Goal: Task Accomplishment & Management: Manage account settings

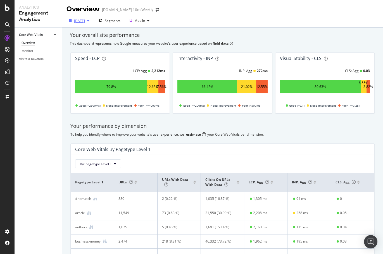
click at [85, 20] on div "[DATE]" at bounding box center [79, 20] width 11 height 5
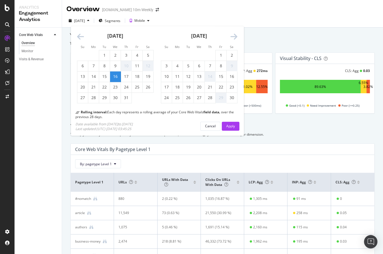
click at [234, 38] on icon "Move forward to switch to the next month." at bounding box center [234, 37] width 7 height 8
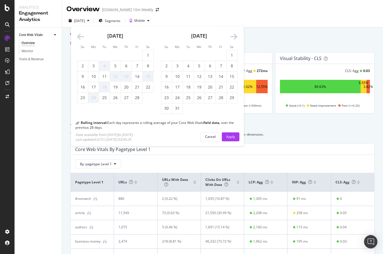
click at [234, 38] on icon "Move forward to switch to the next month." at bounding box center [234, 37] width 7 height 8
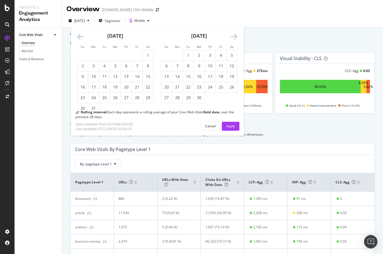
click at [234, 38] on icon "Move forward to switch to the next month." at bounding box center [234, 37] width 7 height 8
click at [234, 37] on icon "Move forward to switch to the next month." at bounding box center [234, 37] width 7 height 8
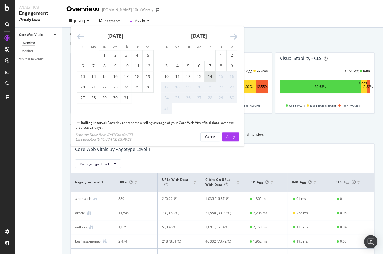
click at [210, 74] on div "14" at bounding box center [210, 77] width 11 height 6
click at [230, 136] on div "Apply" at bounding box center [230, 136] width 9 height 5
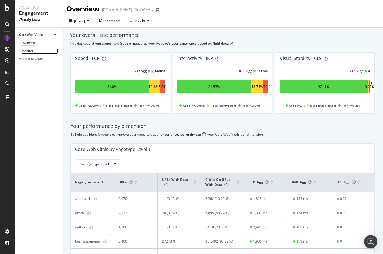
click at [23, 52] on div "Monitor" at bounding box center [28, 51] width 12 height 6
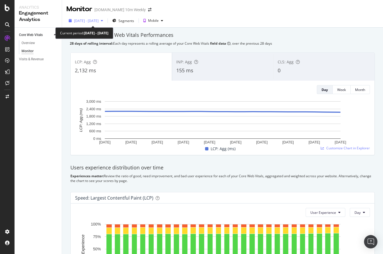
click at [87, 21] on span "[DATE] - [DATE]" at bounding box center [86, 20] width 25 height 5
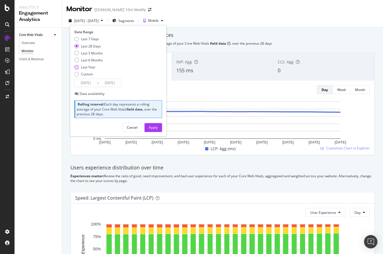
click at [77, 67] on div "Last Year" at bounding box center [76, 67] width 4 height 4
type input "[DATE]"
click at [152, 128] on div "Apply" at bounding box center [153, 127] width 9 height 5
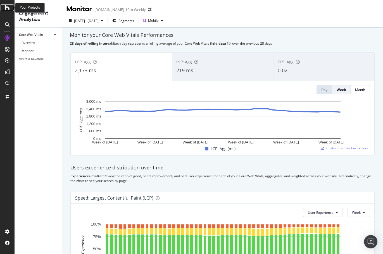
click at [9, 9] on icon at bounding box center [7, 7] width 5 height 7
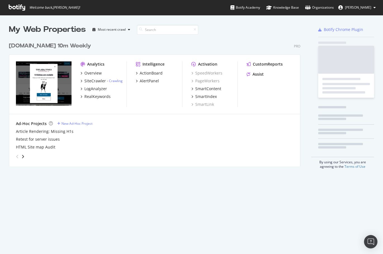
scroll to position [254, 383]
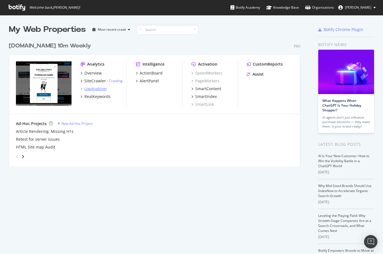
click at [96, 88] on div "LogAnalyzer" at bounding box center [95, 89] width 23 height 6
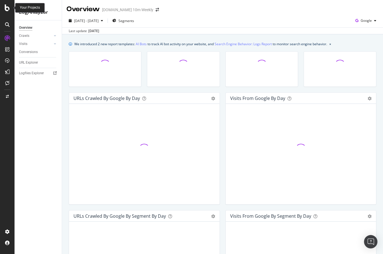
click at [7, 9] on icon at bounding box center [7, 7] width 5 height 7
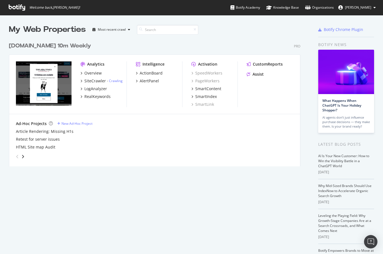
scroll to position [254, 383]
click at [154, 75] on div "ActionBoard" at bounding box center [151, 73] width 23 height 6
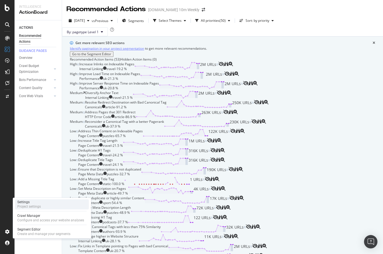
click at [26, 205] on div "Project settings" at bounding box center [28, 207] width 23 height 4
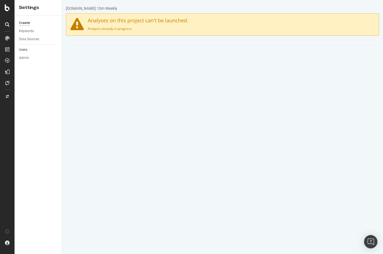
click at [31, 49] on link "Users" at bounding box center [38, 50] width 39 height 6
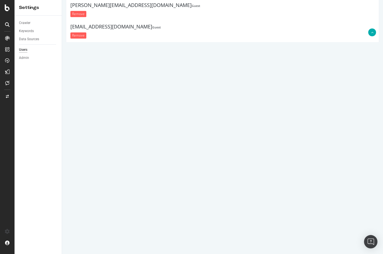
scroll to position [849, 0]
click at [156, 208] on input "text" at bounding box center [249, 212] width 252 height 10
type input "[PERSON_NAME][EMAIL_ADDRESS][PERSON_NAME][DOMAIN_NAME]"
click at [150, 222] on select "Administrator Guest" at bounding box center [249, 226] width 252 height 10
select select "1"
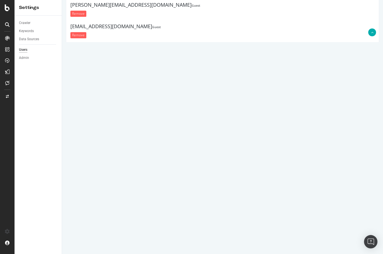
click at [123, 221] on select "Administrator Guest" at bounding box center [249, 226] width 252 height 10
click at [223, 236] on button "Save" at bounding box center [221, 239] width 13 height 8
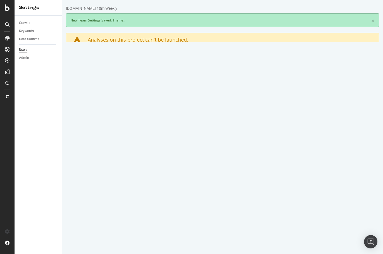
scroll to position [0, 0]
click at [28, 53] on div "Overview" at bounding box center [29, 53] width 16 height 6
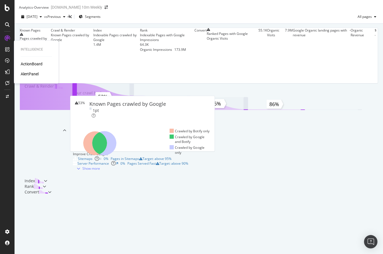
click at [28, 63] on div "ActionBoard" at bounding box center [32, 64] width 22 height 6
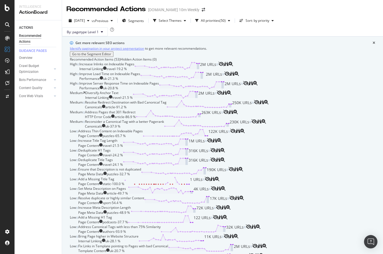
scroll to position [45, 0]
click at [140, 81] on div "Performance uk - 21.3 %" at bounding box center [109, 78] width 61 height 5
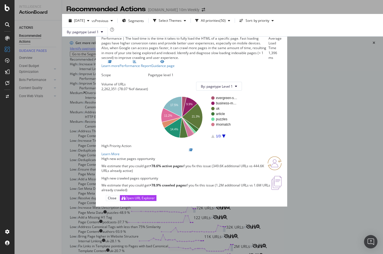
scroll to position [20, 0]
click at [282, 31] on div "Improve Load Time on Indexable Pages" at bounding box center [191, 33] width 181 height 5
click at [176, 32] on icon "times" at bounding box center [175, 33] width 3 height 3
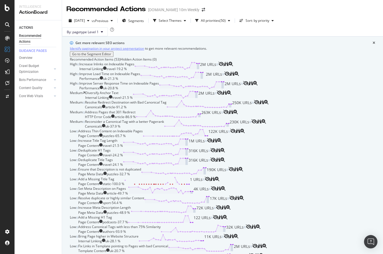
click at [159, 91] on div "Performance uk - 20.8 %" at bounding box center [119, 88] width 80 height 5
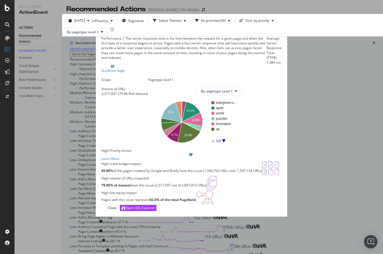
click at [267, 47] on div "Average Server Response Time (TTFB)" at bounding box center [274, 48] width 15 height 24
drag, startPoint x: 268, startPoint y: 52, endPoint x: 260, endPoint y: 53, distance: 7.8
click at [267, 53] on div "Average Server Response Time (TTFB) 1,384 ms" at bounding box center [274, 50] width 15 height 29
drag, startPoint x: 92, startPoint y: 195, endPoint x: 254, endPoint y: 197, distance: 162.1
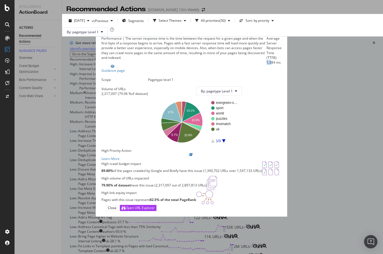
click at [254, 176] on div "High crawl budget impact 89.88% of the pages crawled by Google and Botify have …" at bounding box center [191, 169] width 181 height 15
click at [195, 32] on icon "times" at bounding box center [193, 33] width 3 height 3
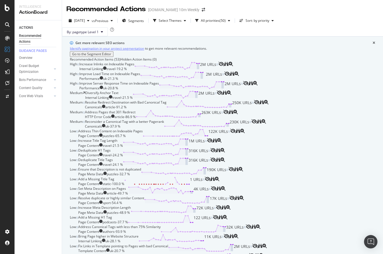
click at [140, 81] on div "Performance uk - 21.3 %" at bounding box center [109, 78] width 61 height 5
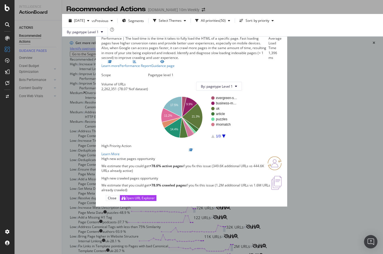
click at [176, 32] on icon "times" at bounding box center [175, 33] width 3 height 3
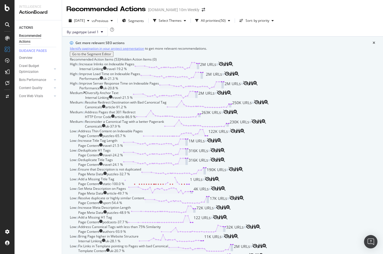
click at [176, 91] on div "High Improve Server Response Time on Indexable Pages Performance uk - 20.8 % 2M…" at bounding box center [223, 86] width 306 height 10
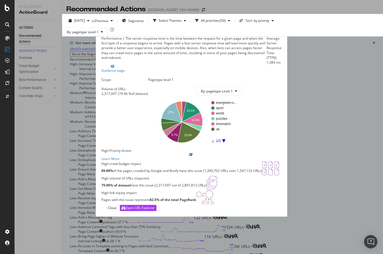
click at [195, 32] on icon "times" at bounding box center [193, 33] width 3 height 3
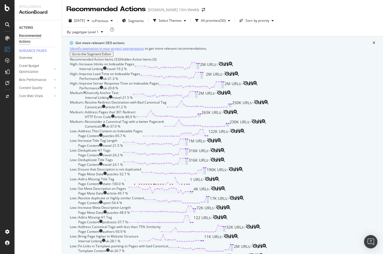
click at [214, 81] on div "Improve Load Time on Indexable Pages Performance uk - 21.3 % 2M URLs" at bounding box center [151, 77] width 145 height 10
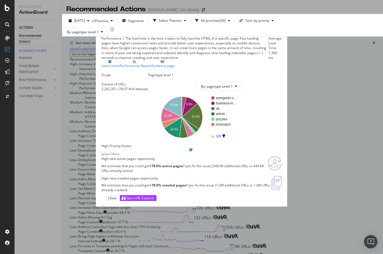
click at [176, 32] on icon "times" at bounding box center [175, 33] width 3 height 3
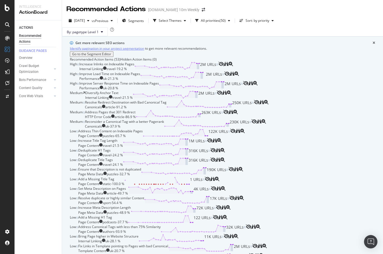
click at [159, 91] on div "Performance uk - 20.8 %" at bounding box center [119, 88] width 80 height 5
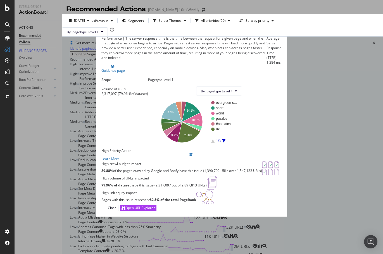
click at [195, 32] on icon "times" at bounding box center [193, 33] width 3 height 3
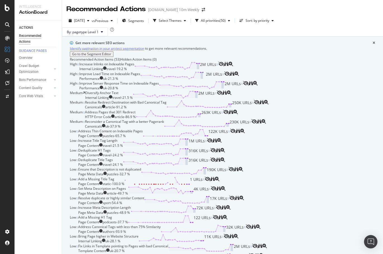
click at [140, 81] on div "Performance uk - 21.3 %" at bounding box center [109, 78] width 61 height 5
